Goal: Communication & Community: Answer question/provide support

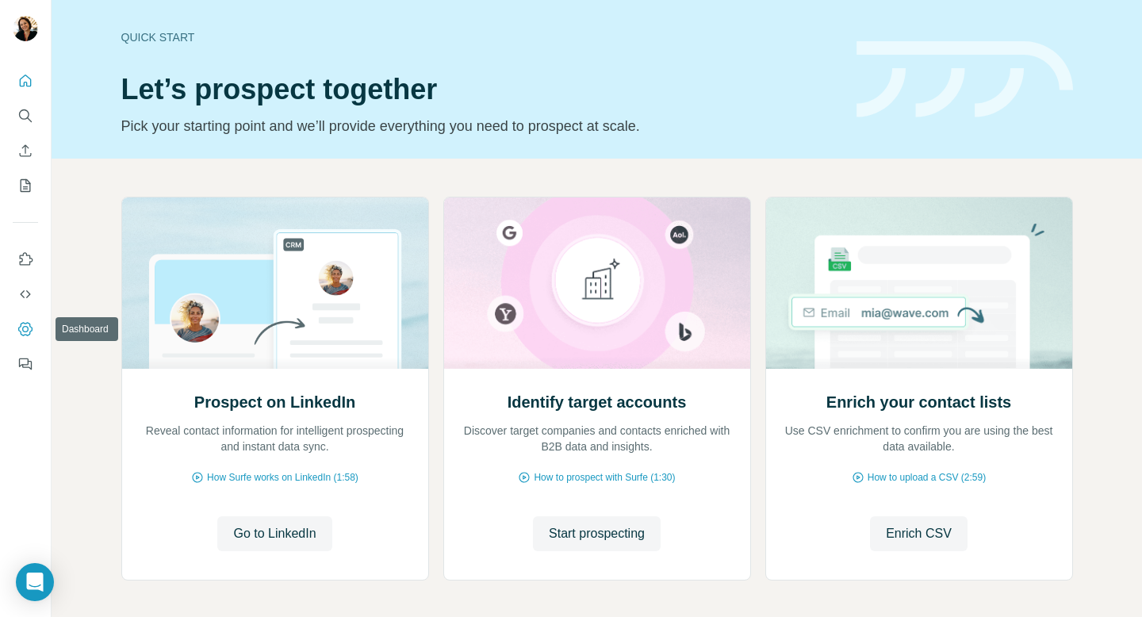
click at [22, 327] on icon "Dashboard" at bounding box center [25, 329] width 16 height 16
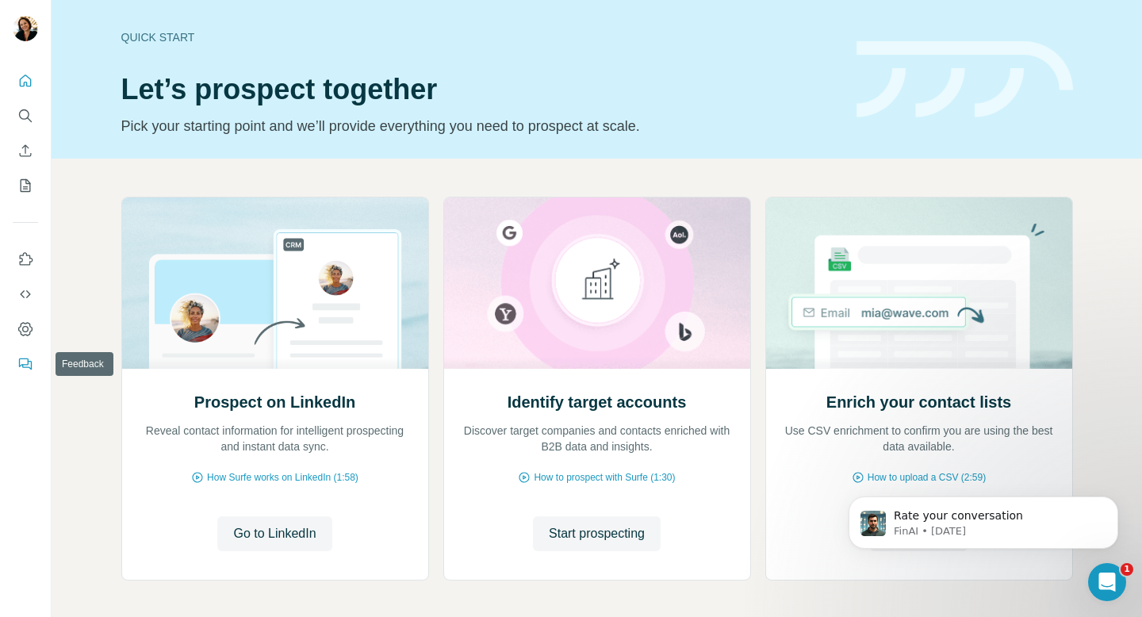
click at [26, 362] on icon "Feedback" at bounding box center [25, 364] width 16 height 16
click at [1112, 583] on icon "Open Intercom Messenger" at bounding box center [1105, 580] width 26 height 26
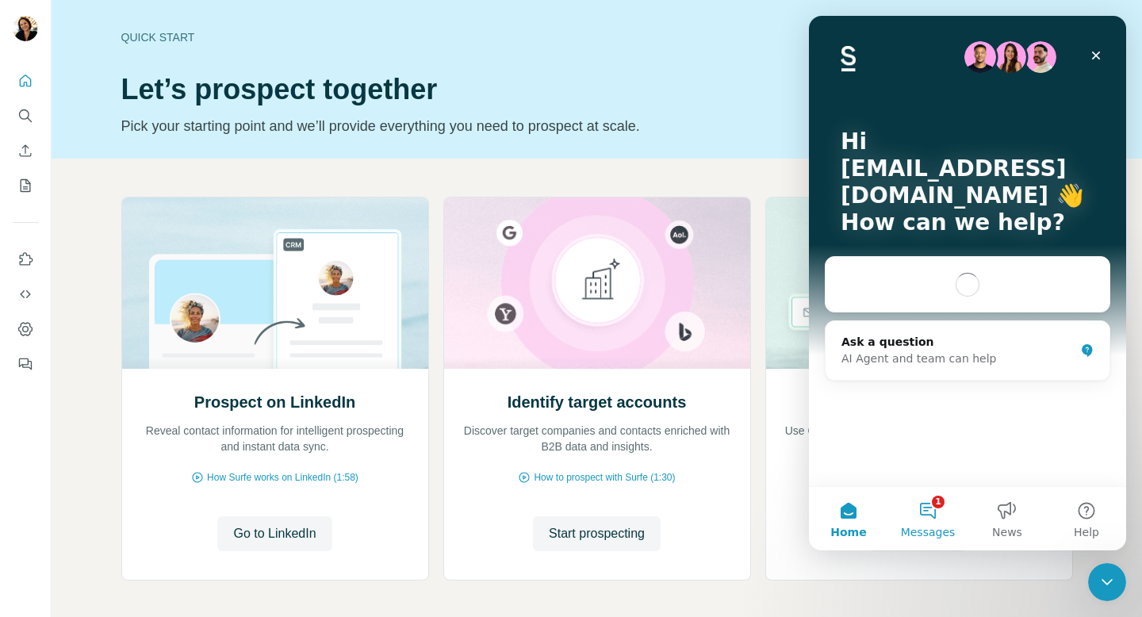
click at [936, 511] on button "1 Messages" at bounding box center [927, 518] width 79 height 63
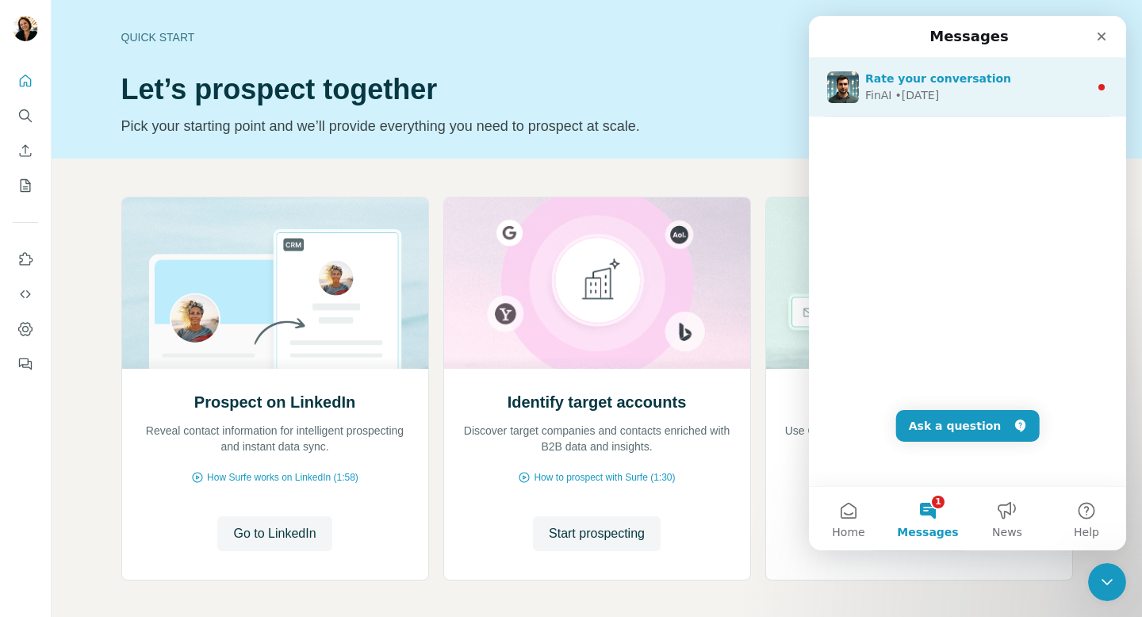
click at [964, 102] on div "FinAI • [DATE]" at bounding box center [977, 95] width 224 height 17
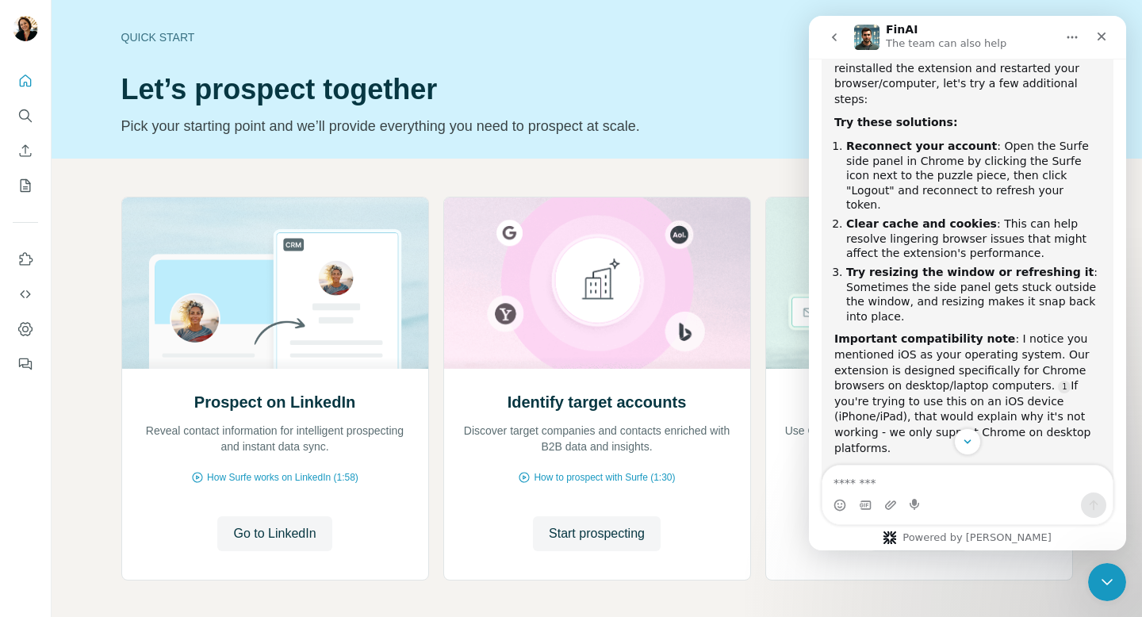
scroll to position [854, 0]
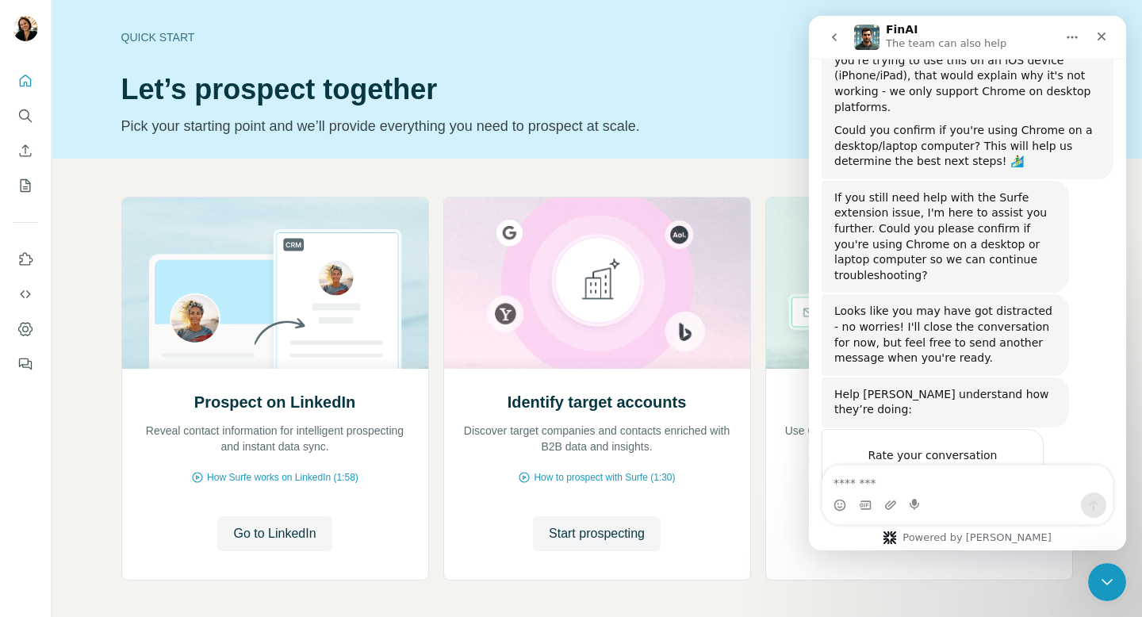
click at [955, 488] on textarea "Message…" at bounding box center [967, 478] width 290 height 27
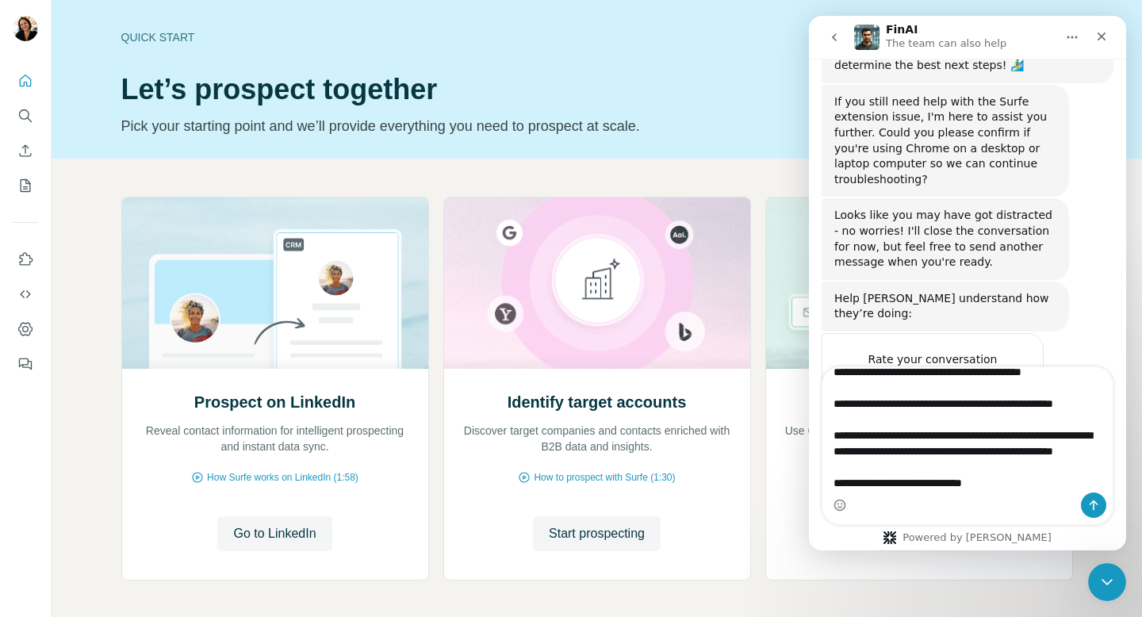
scroll to position [952, 0]
type textarea "**********"
click at [1005, 374] on span "Amazing" at bounding box center [1007, 388] width 29 height 29
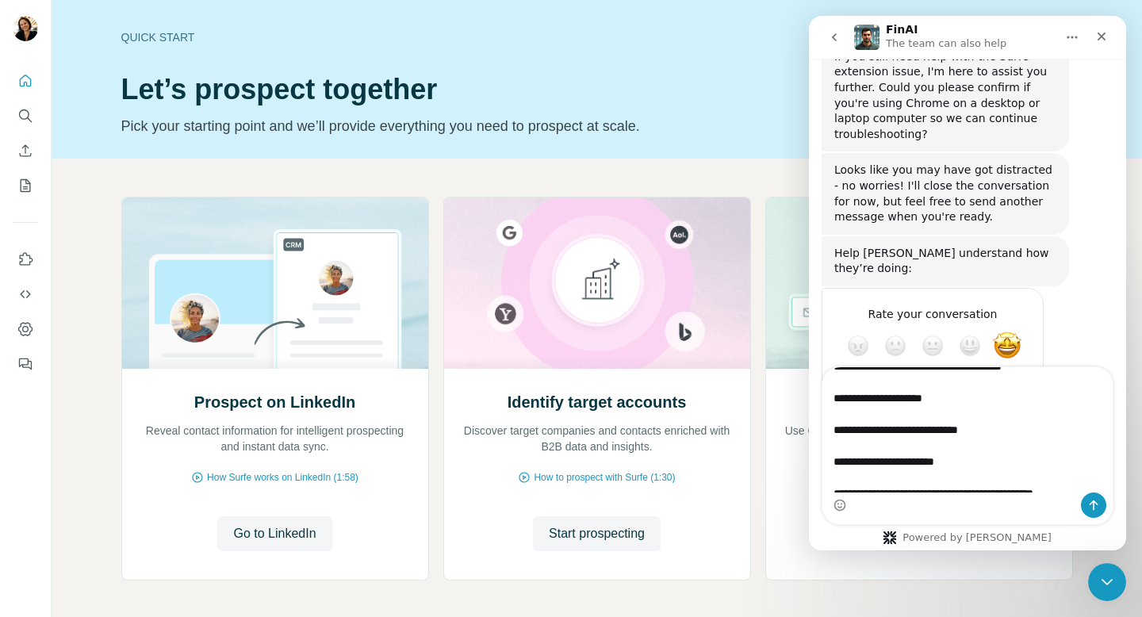
scroll to position [0, 0]
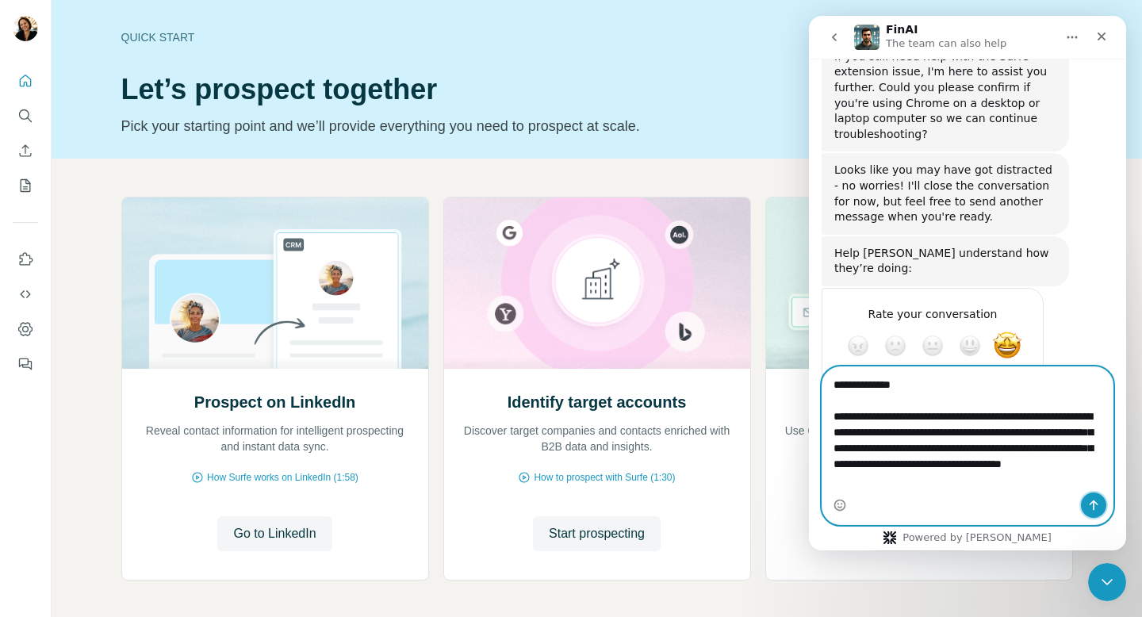
click at [1098, 506] on icon "Send a message…" at bounding box center [1093, 505] width 13 height 13
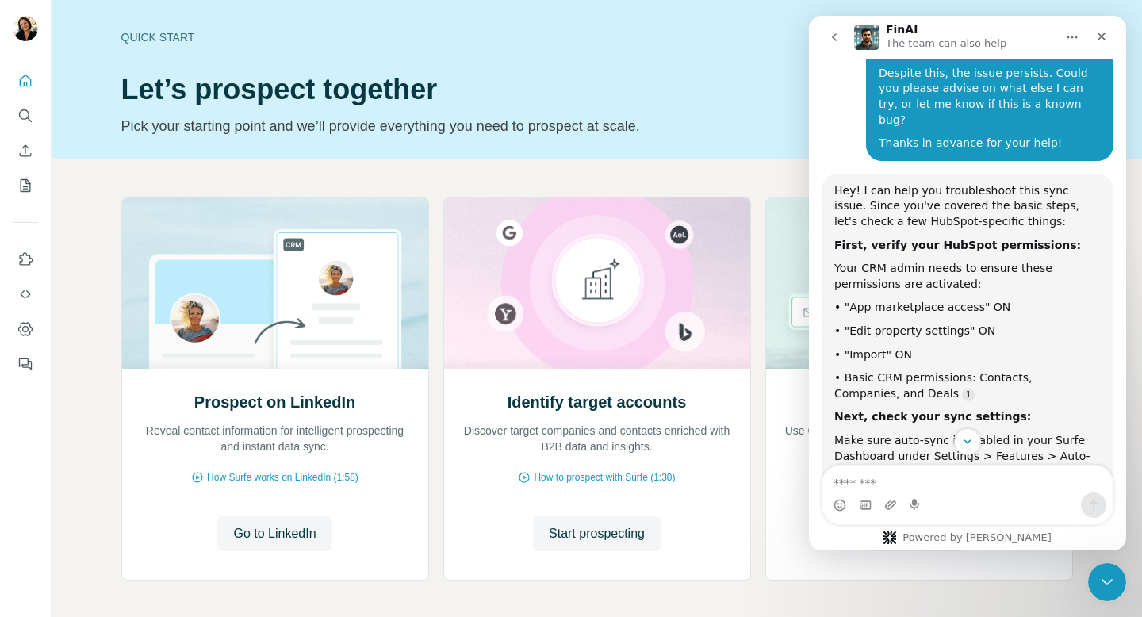
scroll to position [1711, 0]
